Goal: Task Accomplishment & Management: Complete application form

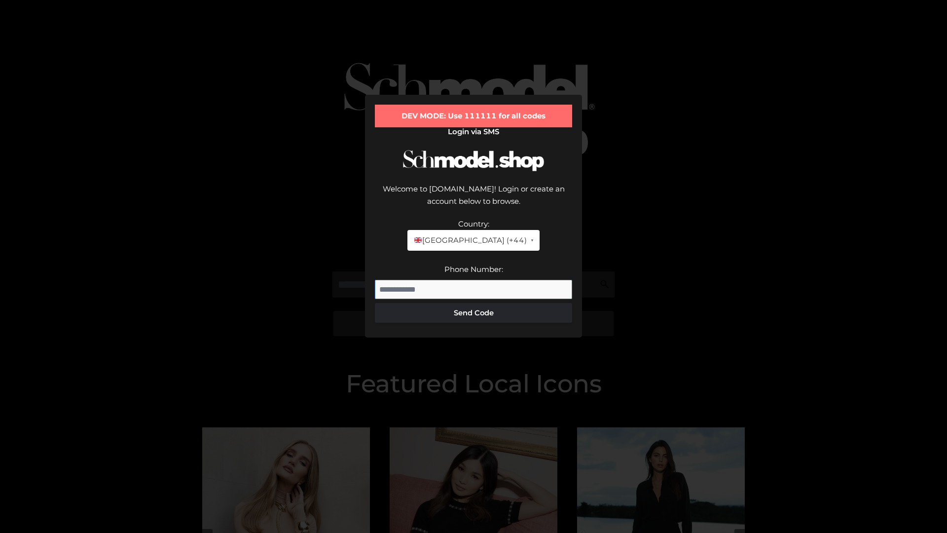
click at [474, 280] on input "Phone Number:" at bounding box center [473, 290] width 197 height 20
type input "**********"
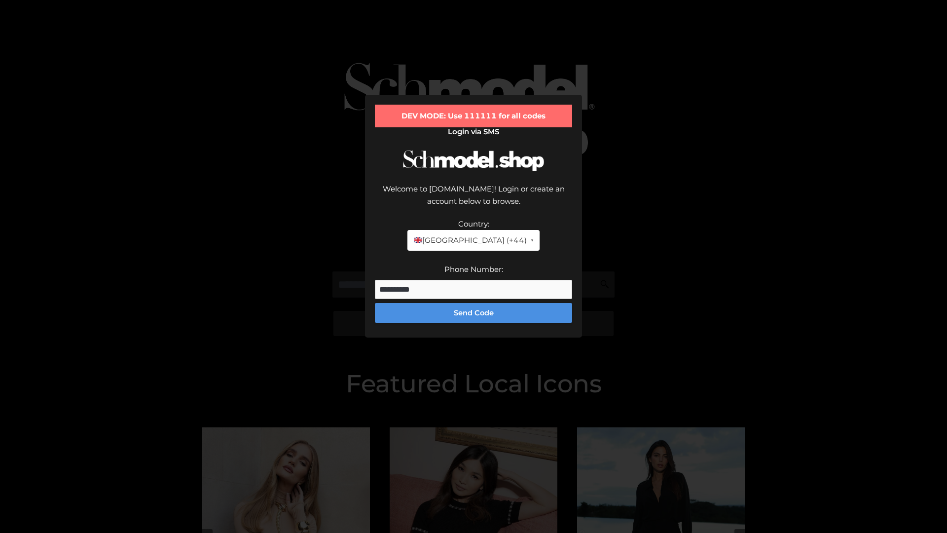
click at [474, 303] on button "Send Code" at bounding box center [473, 313] width 197 height 20
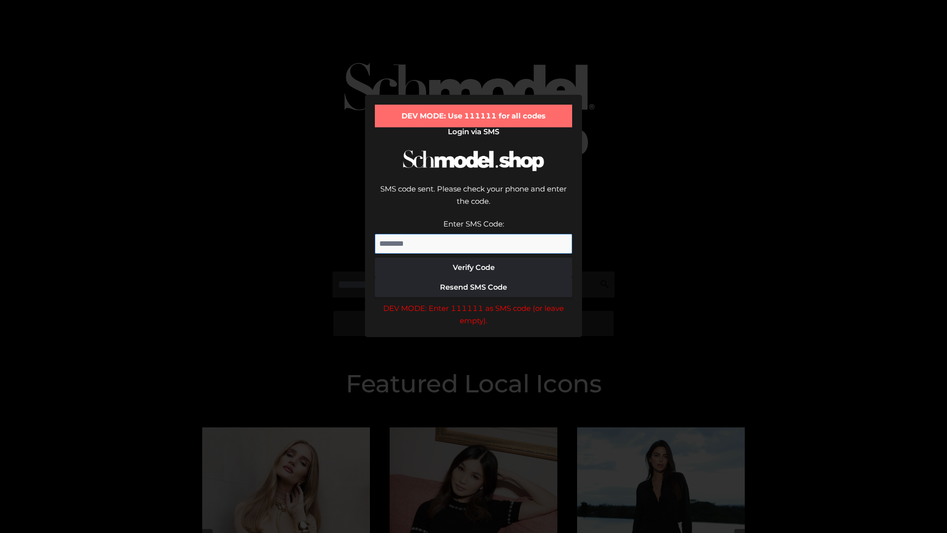
click at [474, 234] on input "Enter SMS Code:" at bounding box center [473, 244] width 197 height 20
type input "******"
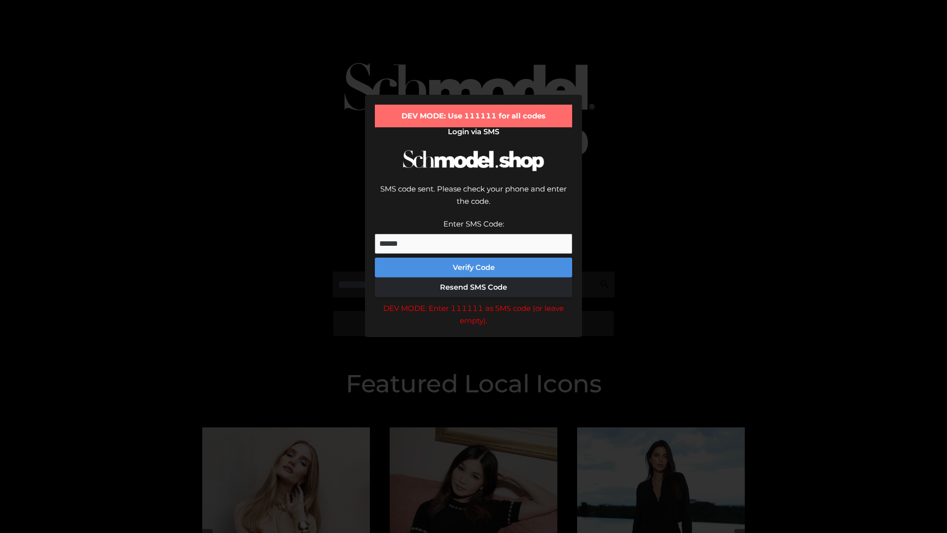
click at [474, 258] on button "Verify Code" at bounding box center [473, 268] width 197 height 20
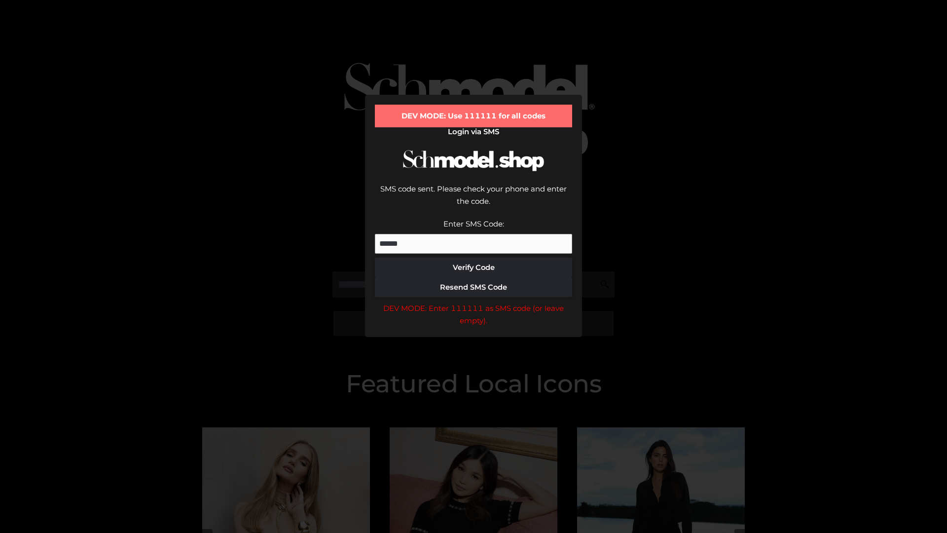
click at [474, 302] on div "DEV MODE: Enter 111111 as SMS code (or leave empty)." at bounding box center [473, 314] width 197 height 25
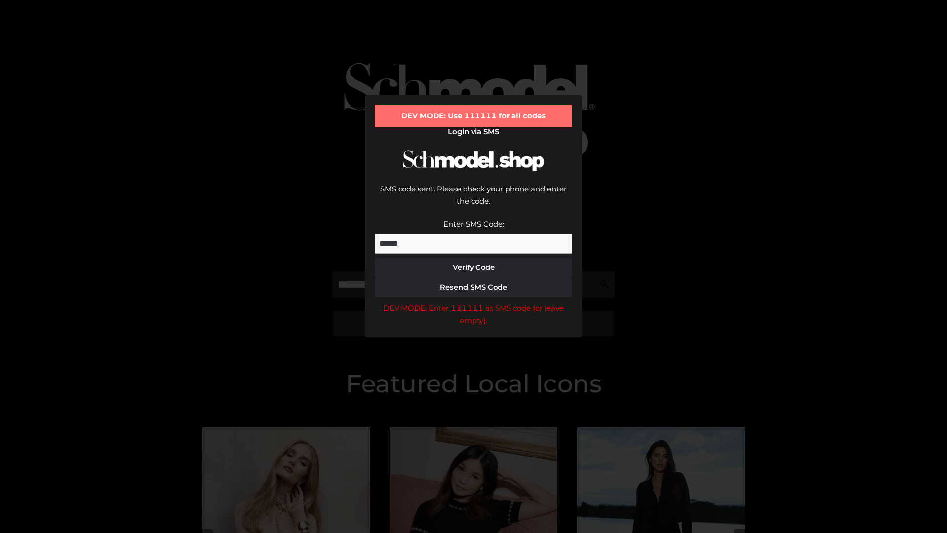
click at [474, 302] on div "DEV MODE: Enter 111111 as SMS code (or leave empty)." at bounding box center [473, 314] width 197 height 25
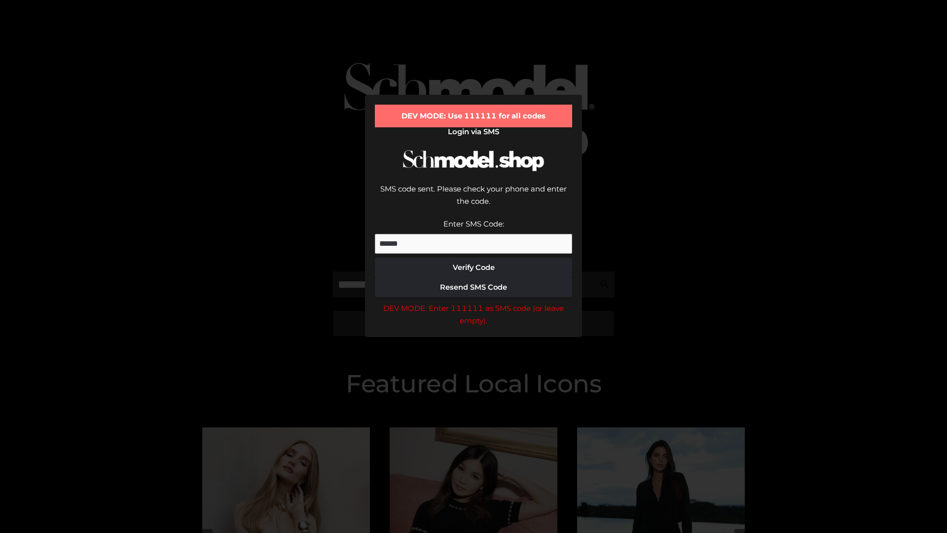
click at [474, 302] on div "DEV MODE: Enter 111111 as SMS code (or leave empty)." at bounding box center [473, 314] width 197 height 25
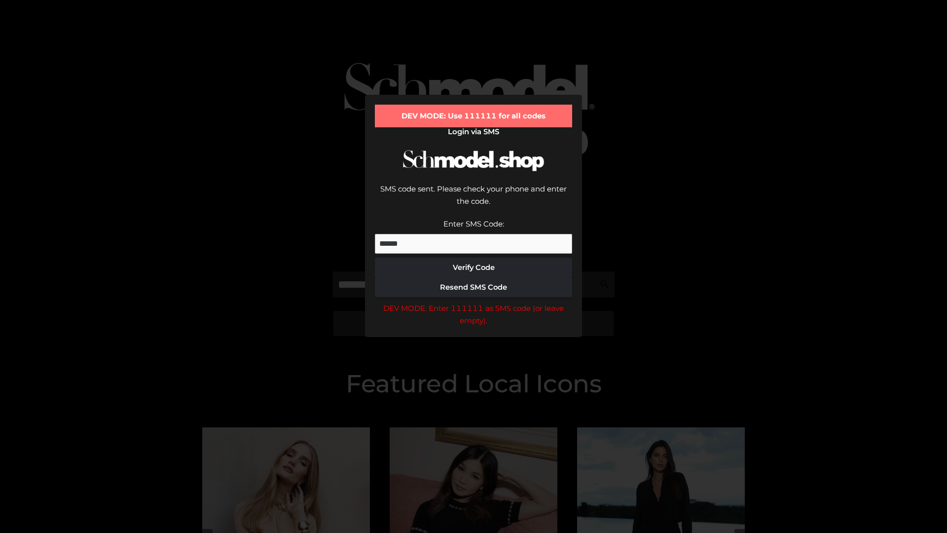
click at [474, 302] on div "DEV MODE: Enter 111111 as SMS code (or leave empty)." at bounding box center [473, 314] width 197 height 25
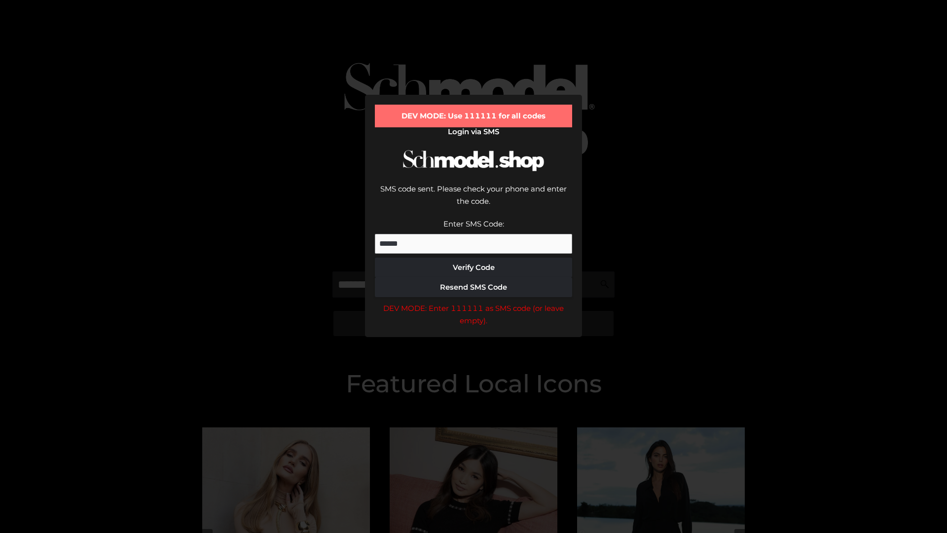
click at [474, 302] on div "DEV MODE: Enter 111111 as SMS code (or leave empty)." at bounding box center [473, 314] width 197 height 25
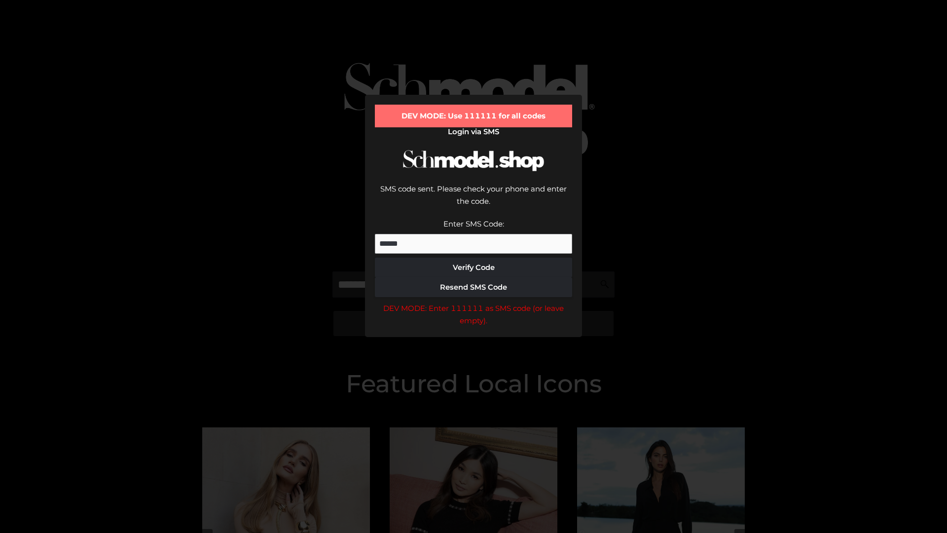
click at [474, 302] on div "DEV MODE: Enter 111111 as SMS code (or leave empty)." at bounding box center [473, 314] width 197 height 25
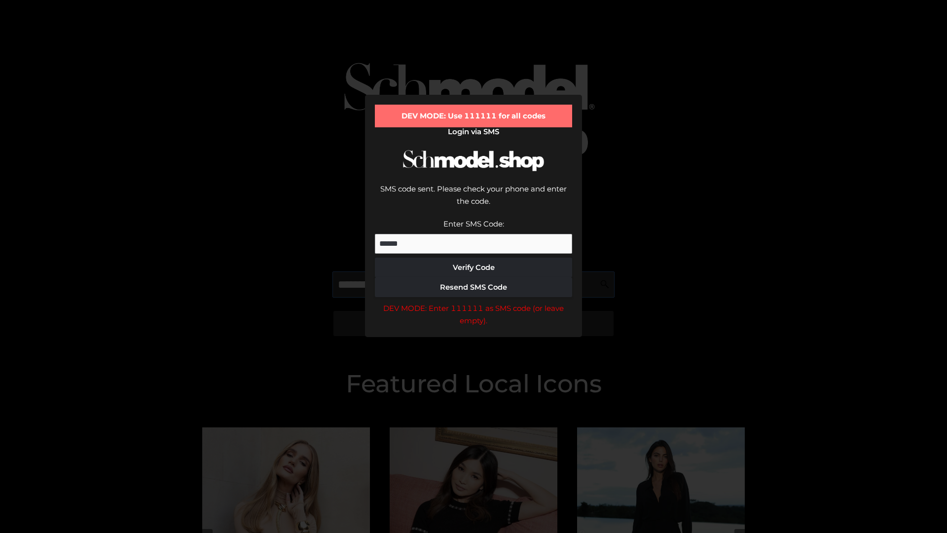
scroll to position [0, 51]
click at [474, 302] on div "DEV MODE: Enter 111111 as SMS code (or leave empty)." at bounding box center [473, 314] width 197 height 25
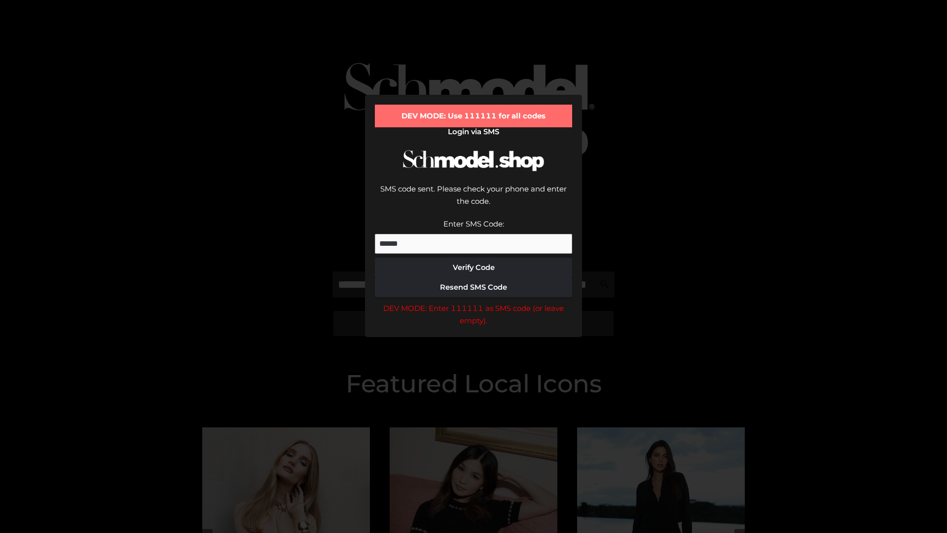
click at [474, 302] on div "DEV MODE: Enter 111111 as SMS code (or leave empty)." at bounding box center [473, 314] width 197 height 25
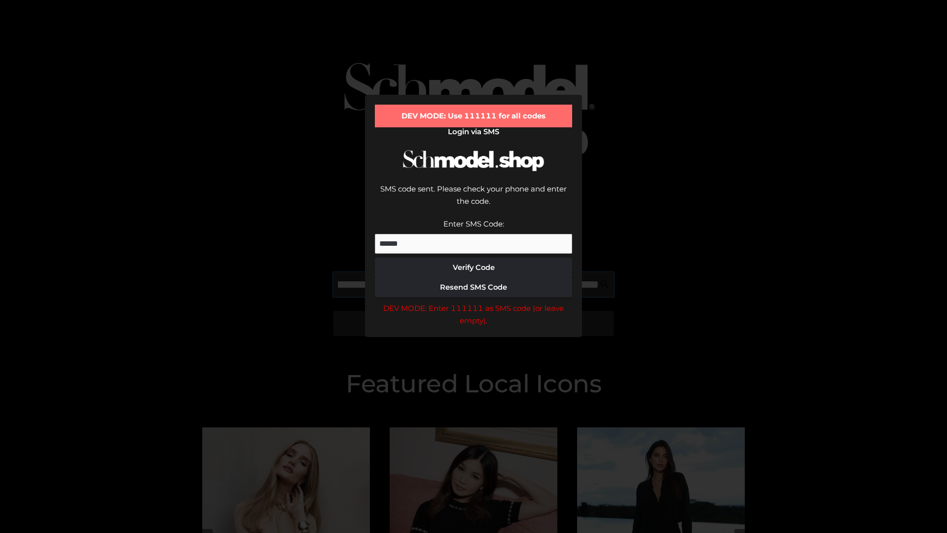
scroll to position [0, 108]
click at [474, 302] on div "DEV MODE: Enter 111111 as SMS code (or leave empty)." at bounding box center [473, 314] width 197 height 25
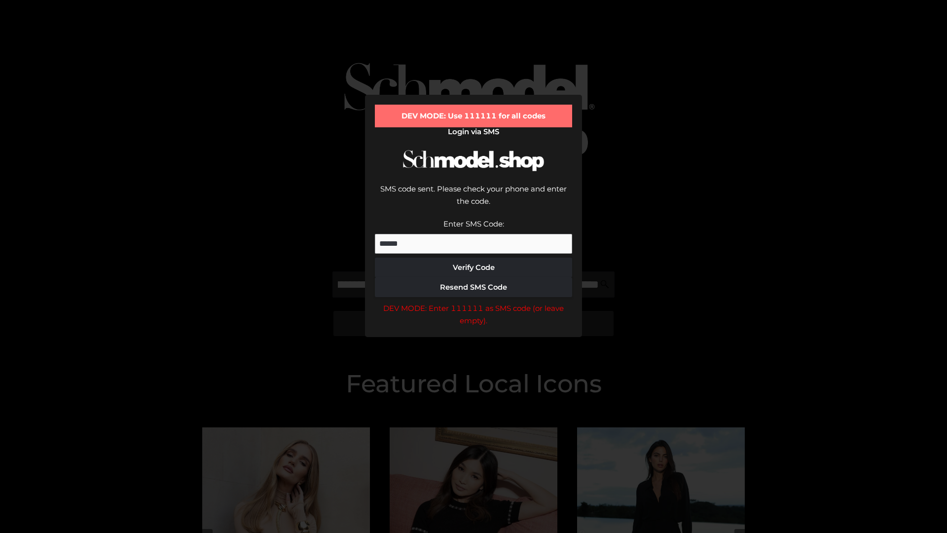
click at [474, 302] on div "DEV MODE: Enter 111111 as SMS code (or leave empty)." at bounding box center [473, 314] width 197 height 25
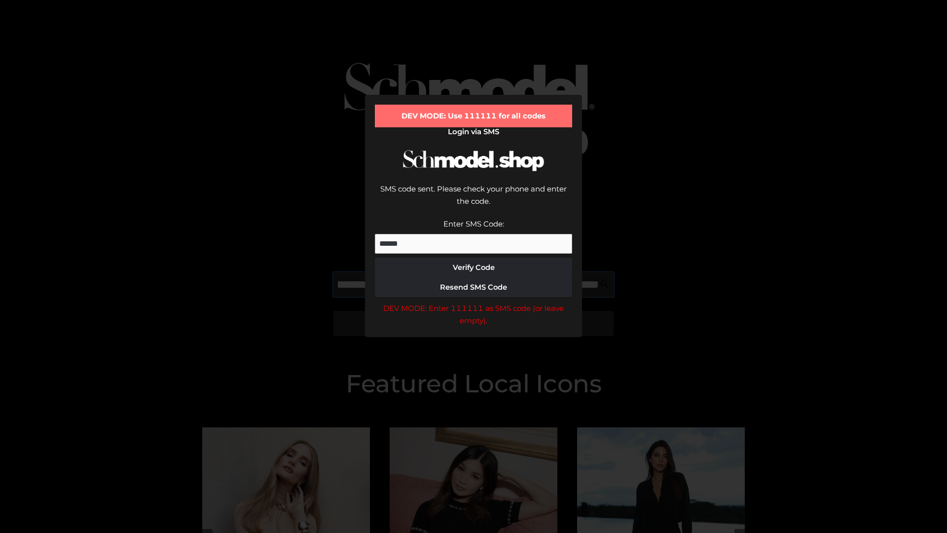
scroll to position [0, 167]
click at [474, 302] on div "DEV MODE: Enter 111111 as SMS code (or leave empty)." at bounding box center [473, 314] width 197 height 25
type input "**********"
